Goal: Information Seeking & Learning: Learn about a topic

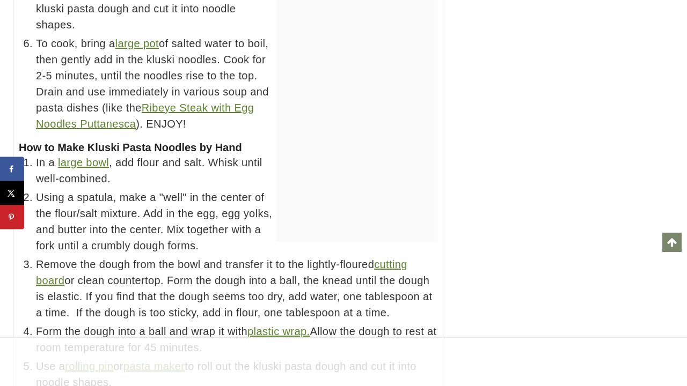
scroll to position [16593, 0]
